Goal: Transaction & Acquisition: Purchase product/service

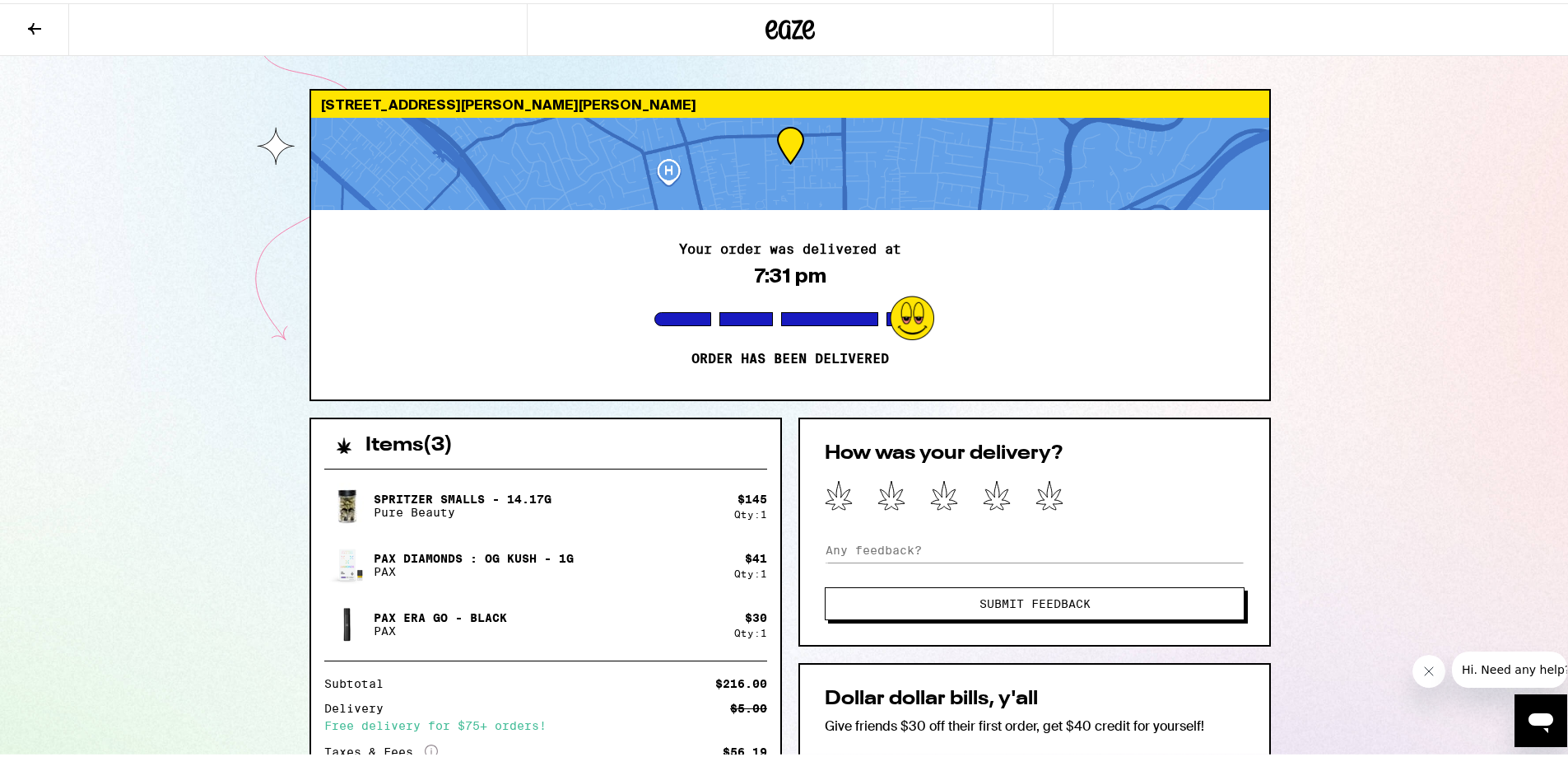
click at [794, 4] on div at bounding box center [789, 26] width 527 height 53
click at [797, 9] on div at bounding box center [789, 26] width 527 height 53
click at [797, 13] on icon at bounding box center [789, 26] width 49 height 30
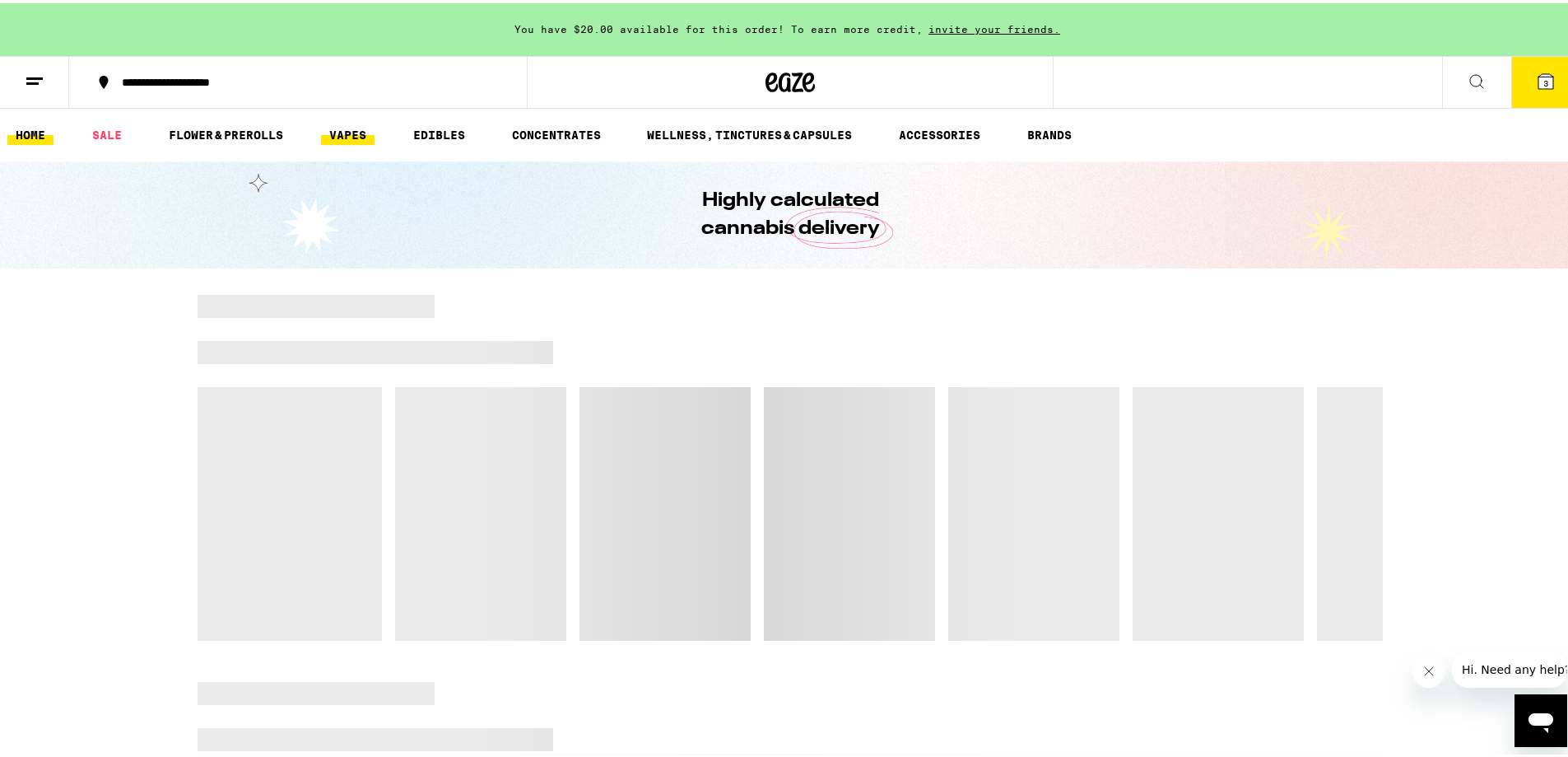
click at [352, 138] on link "VAPES" at bounding box center [347, 132] width 54 height 20
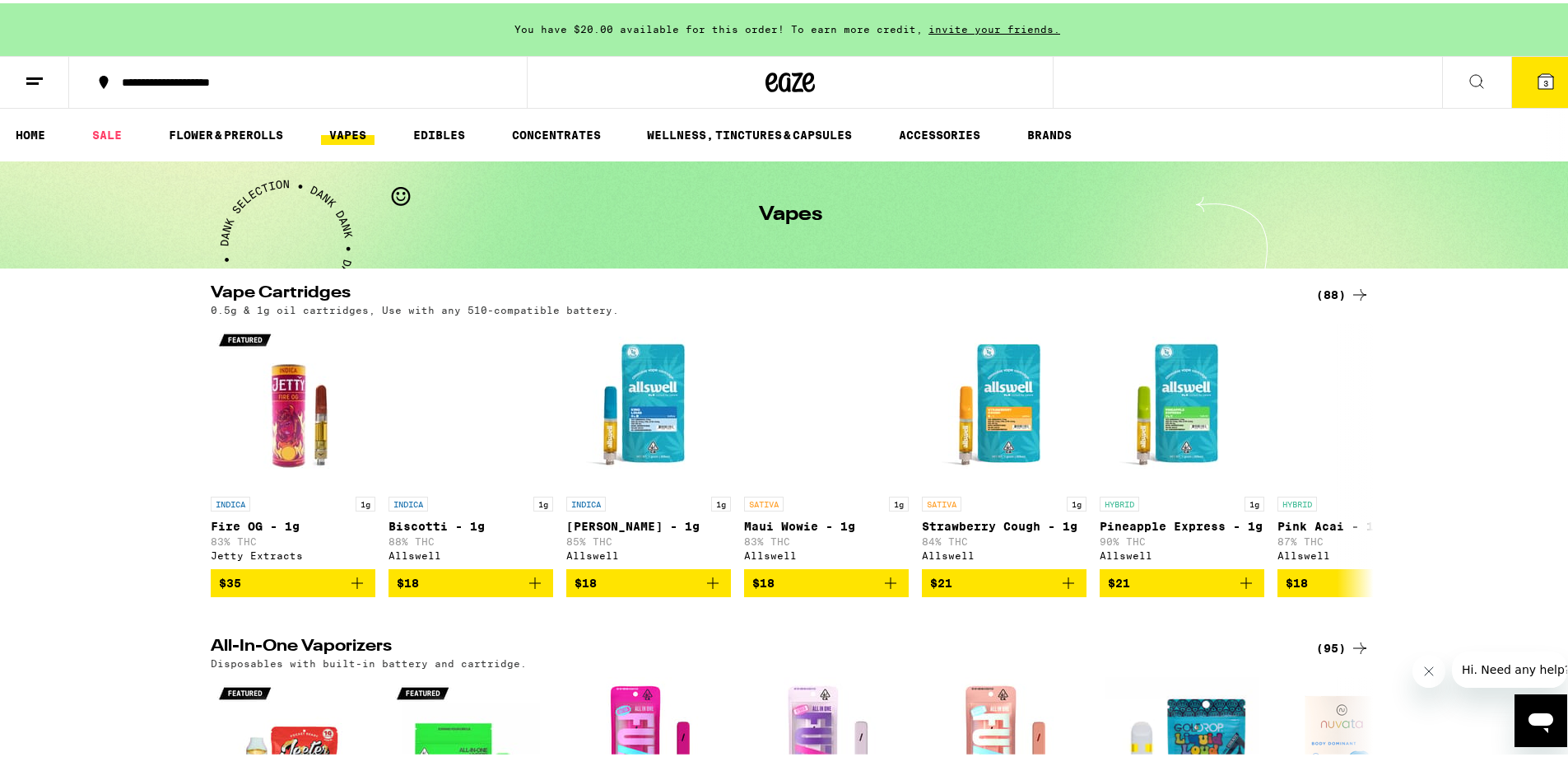
drag, startPoint x: 725, startPoint y: 610, endPoint x: 701, endPoint y: 422, distance: 189.5
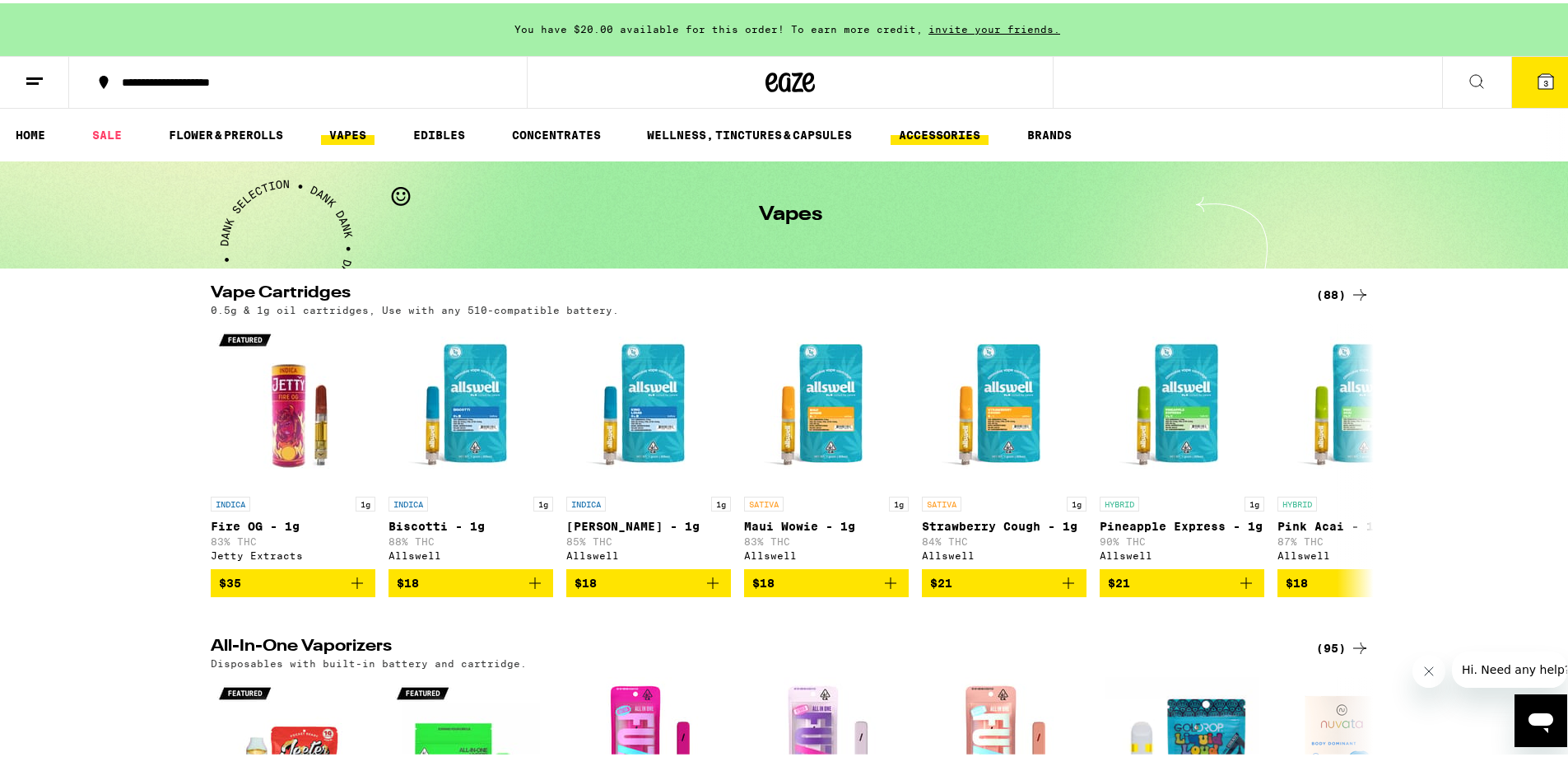
click at [963, 136] on link "ACCESSORIES" at bounding box center [939, 132] width 98 height 20
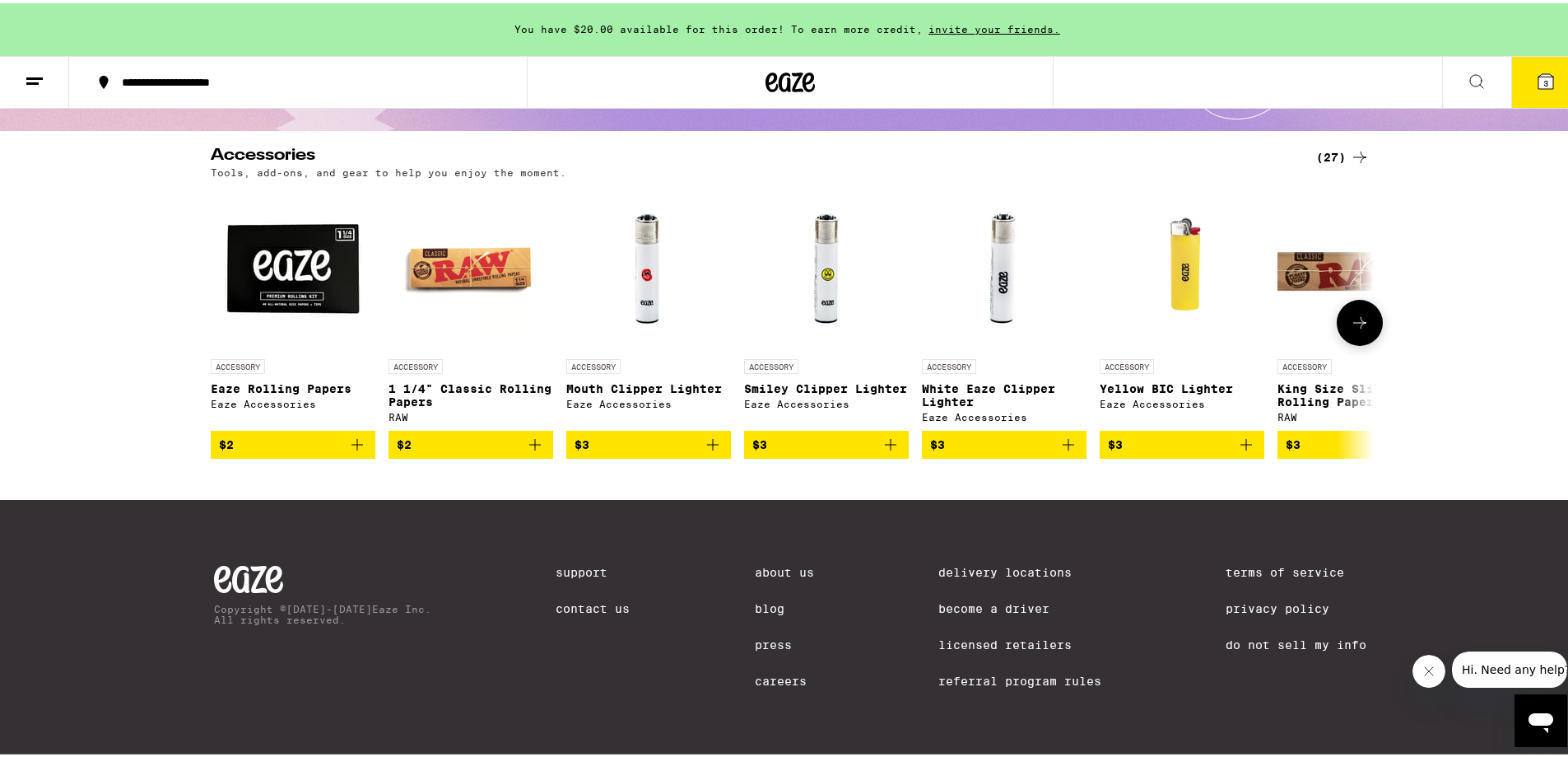
scroll to position [153, 0]
click at [1360, 316] on icon at bounding box center [1359, 320] width 20 height 20
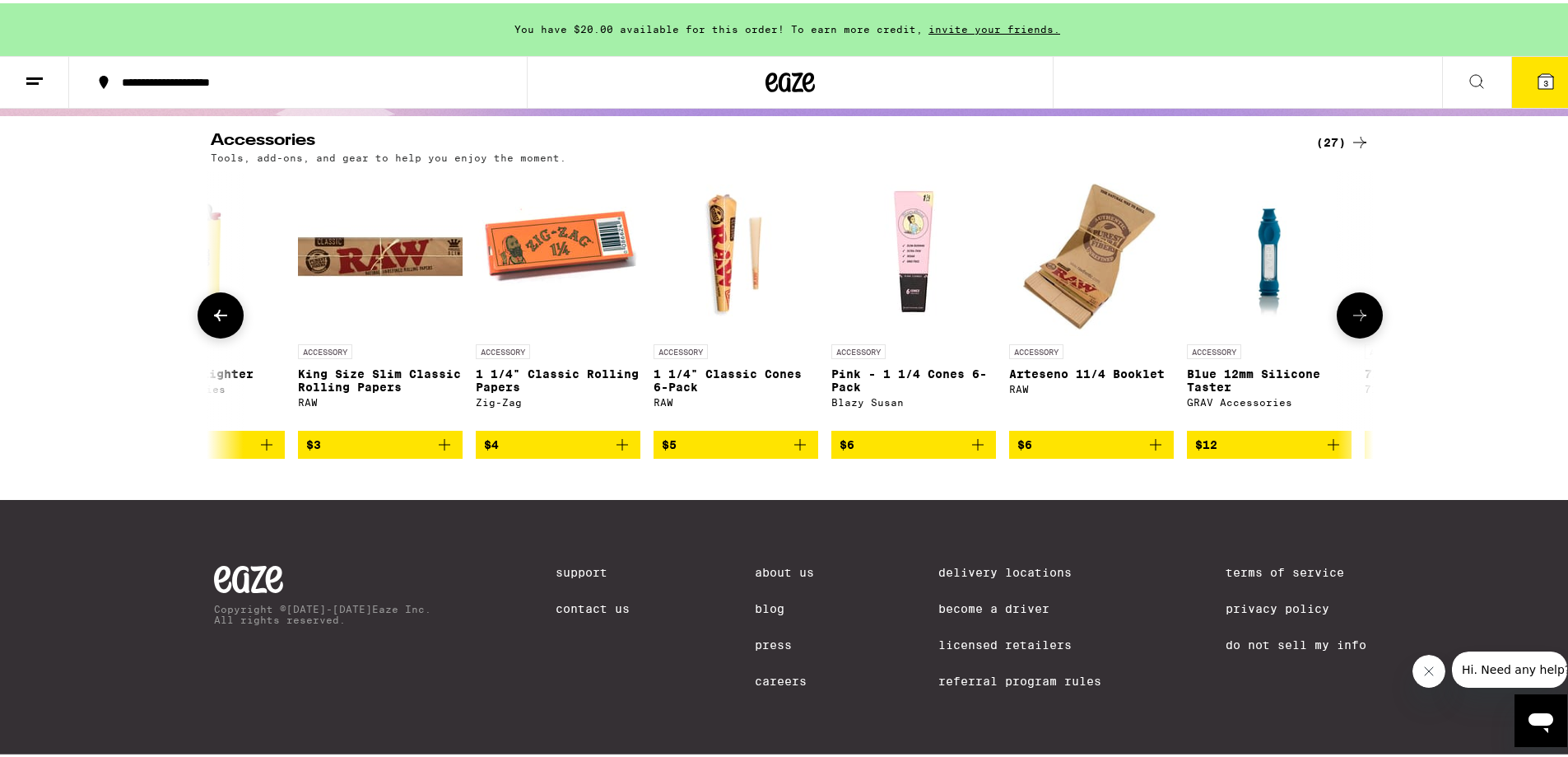
click at [1360, 316] on icon at bounding box center [1359, 312] width 20 height 20
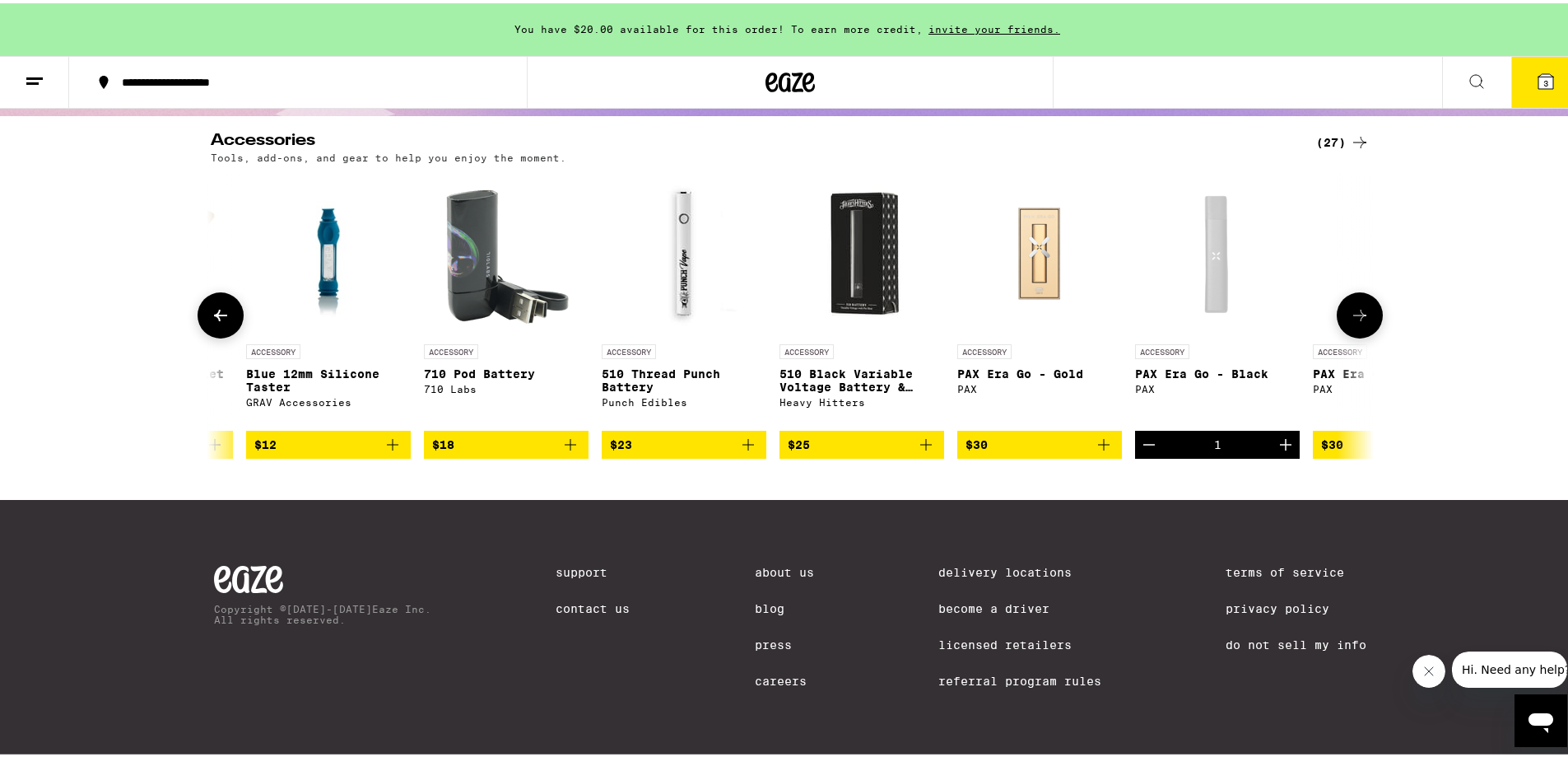
scroll to position [0, 1959]
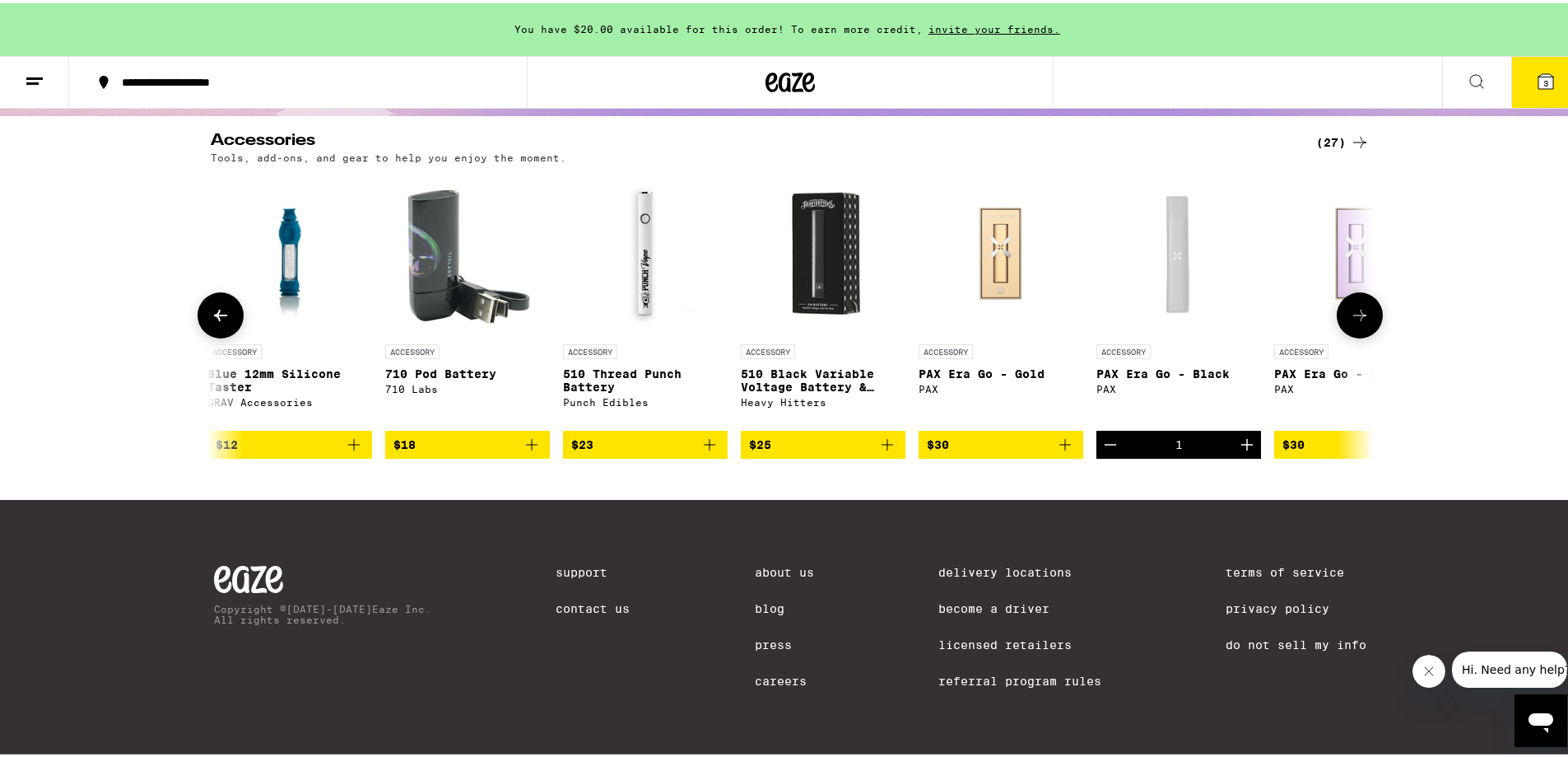
click at [1360, 316] on icon at bounding box center [1359, 312] width 20 height 20
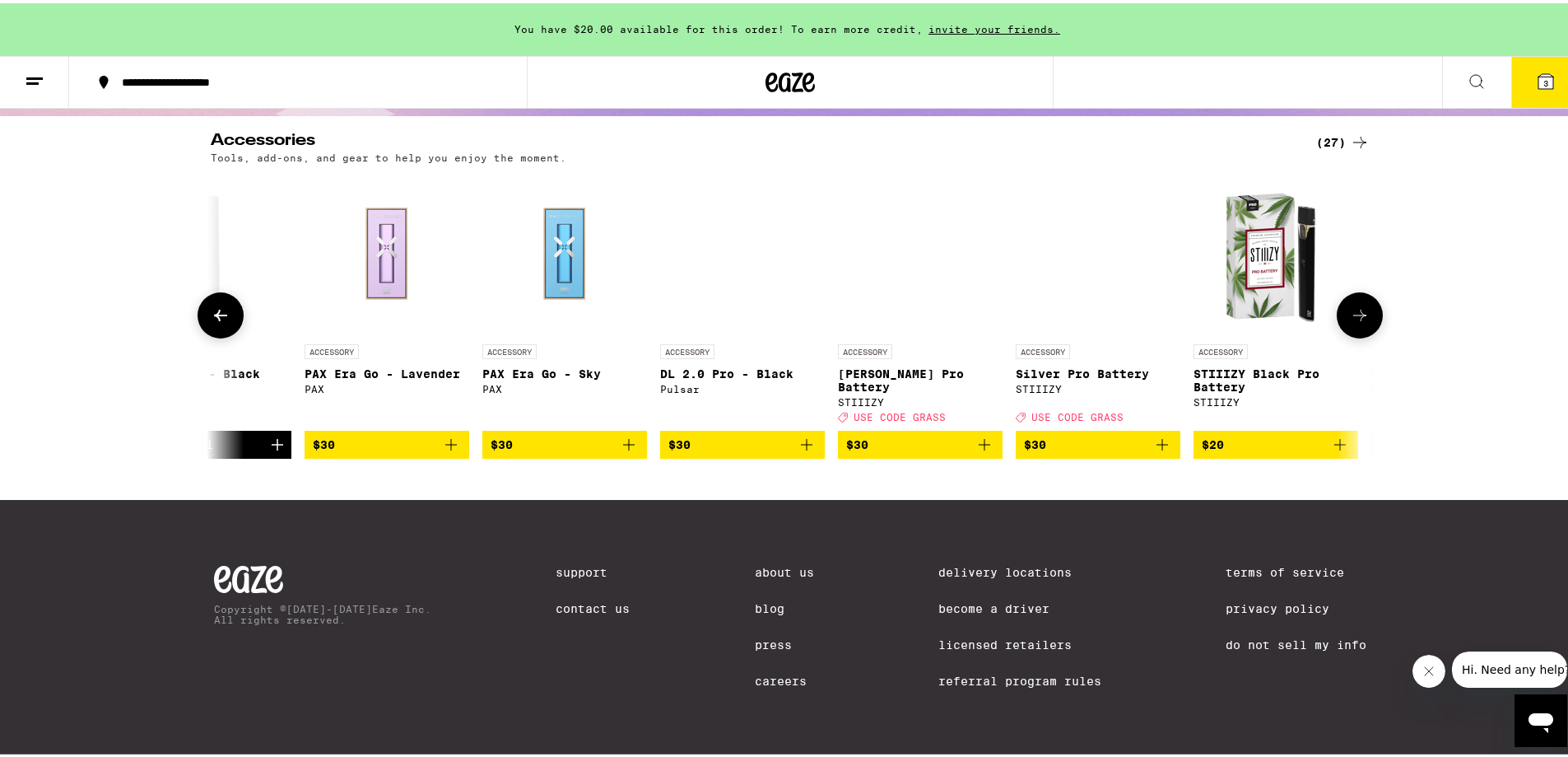
scroll to position [0, 2939]
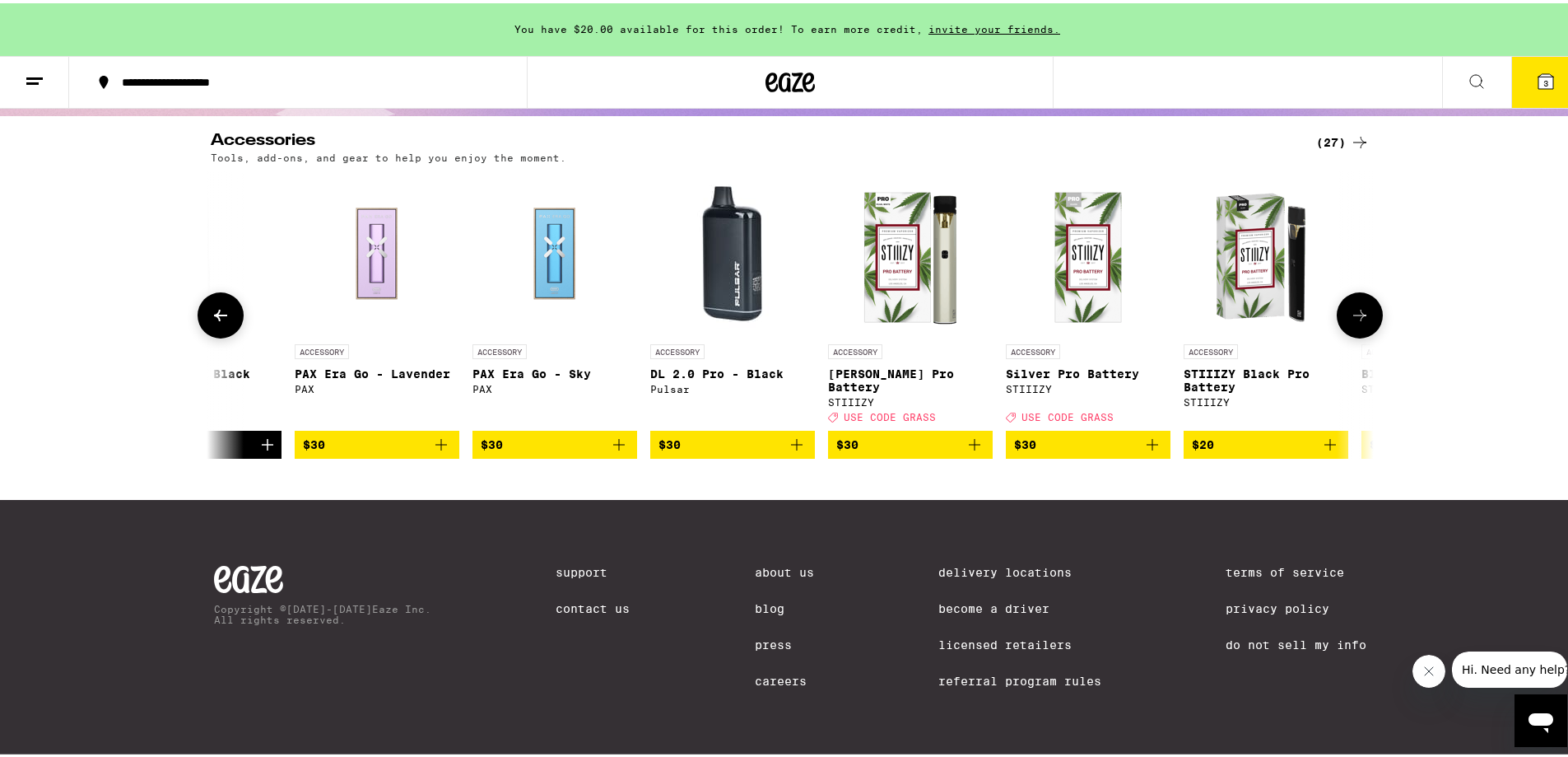
click at [221, 335] on button at bounding box center [220, 312] width 46 height 46
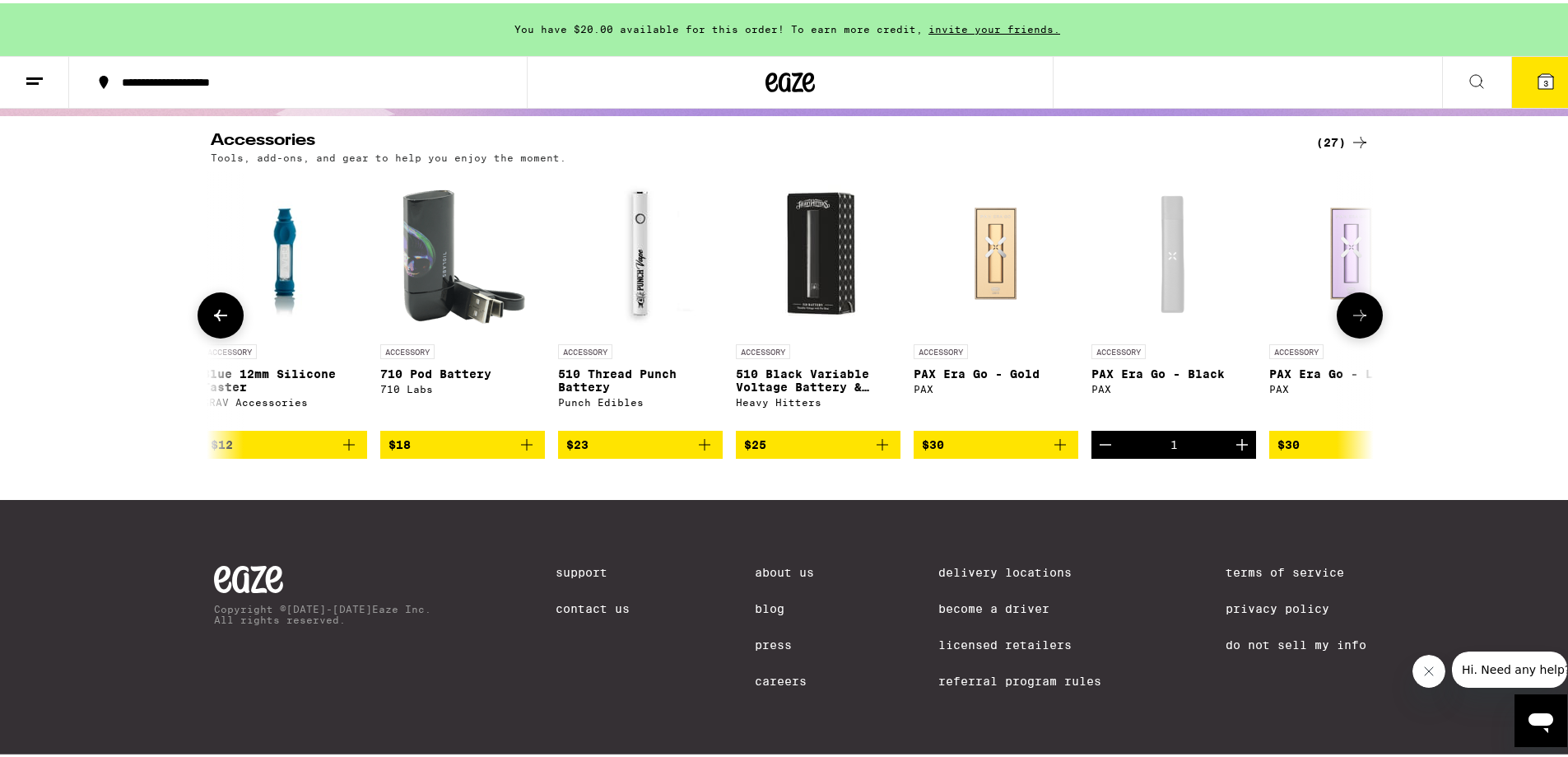
scroll to position [0, 1959]
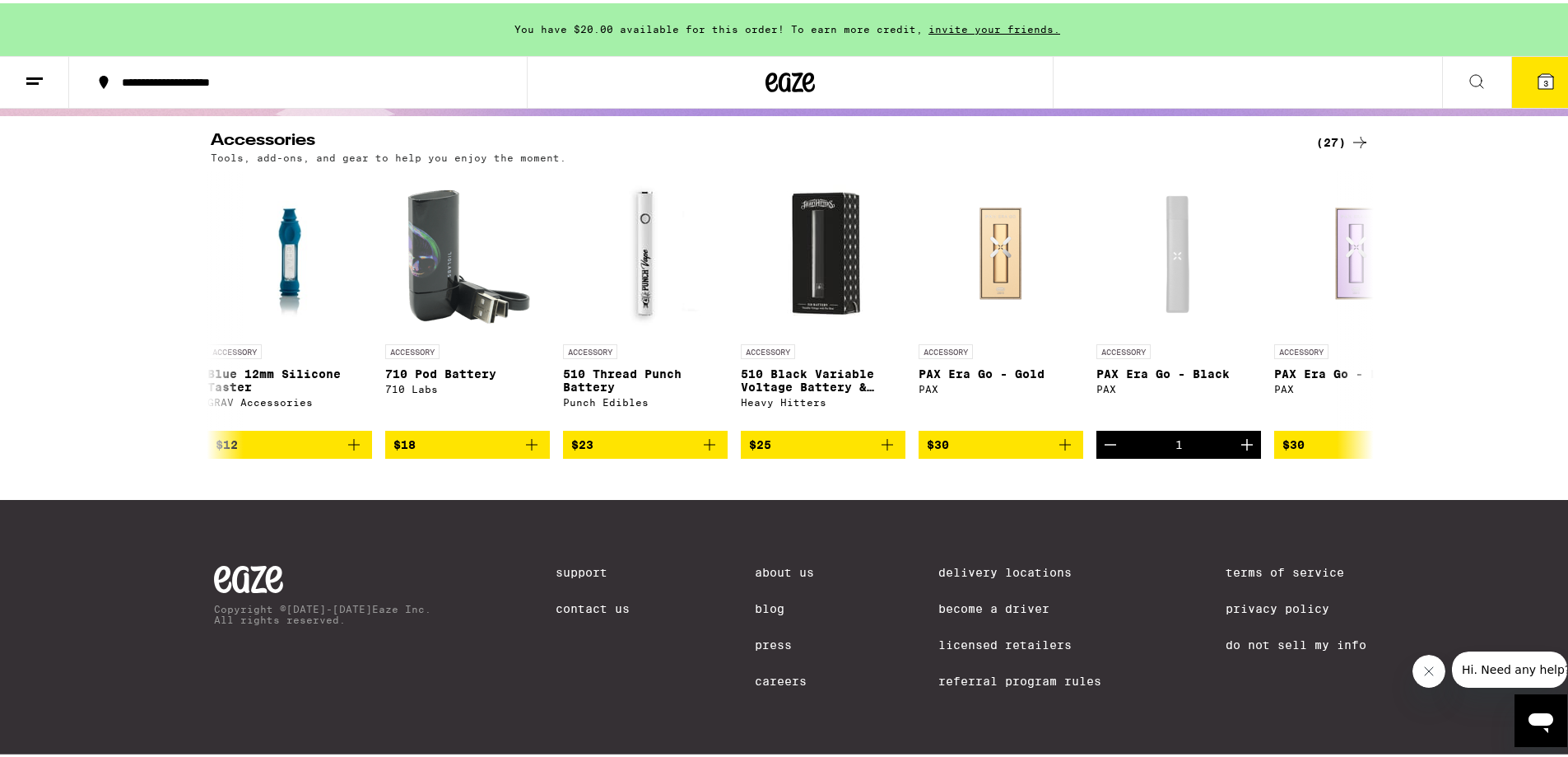
click at [1467, 75] on icon at bounding box center [1477, 78] width 20 height 20
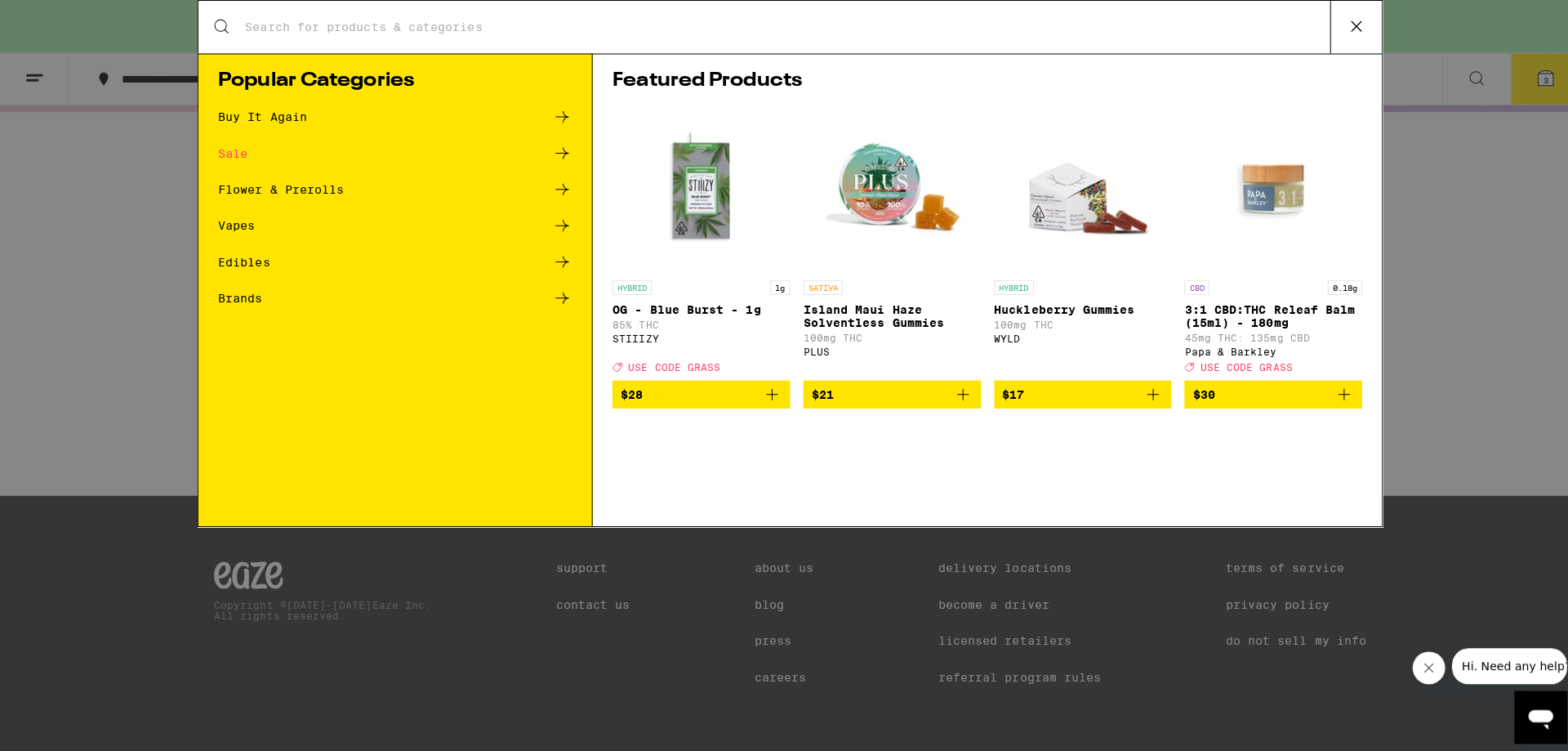
scroll to position [0, 0]
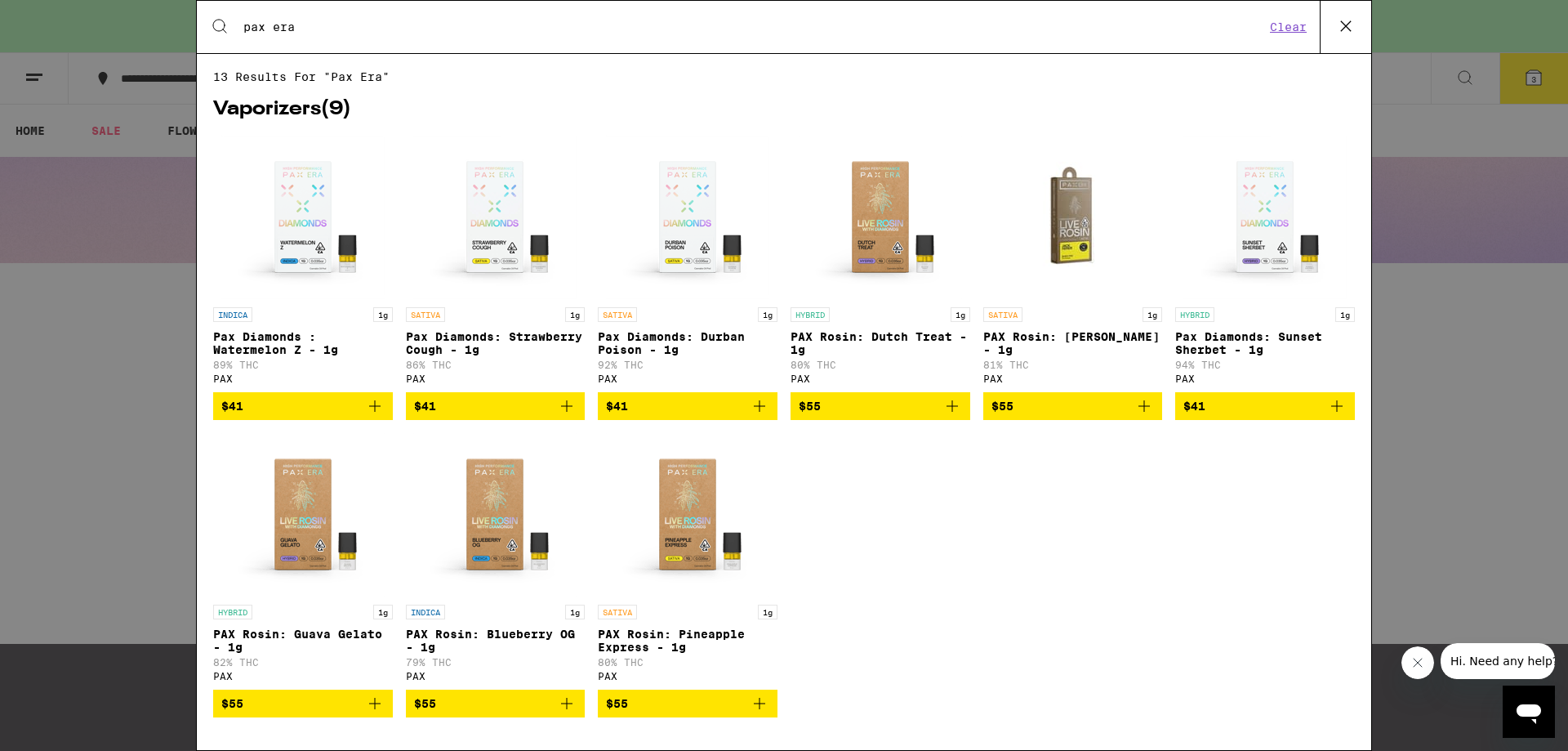
type input "pax era"
click at [1343, 20] on icon at bounding box center [1346, 27] width 25 height 25
